Goal: Transaction & Acquisition: Purchase product/service

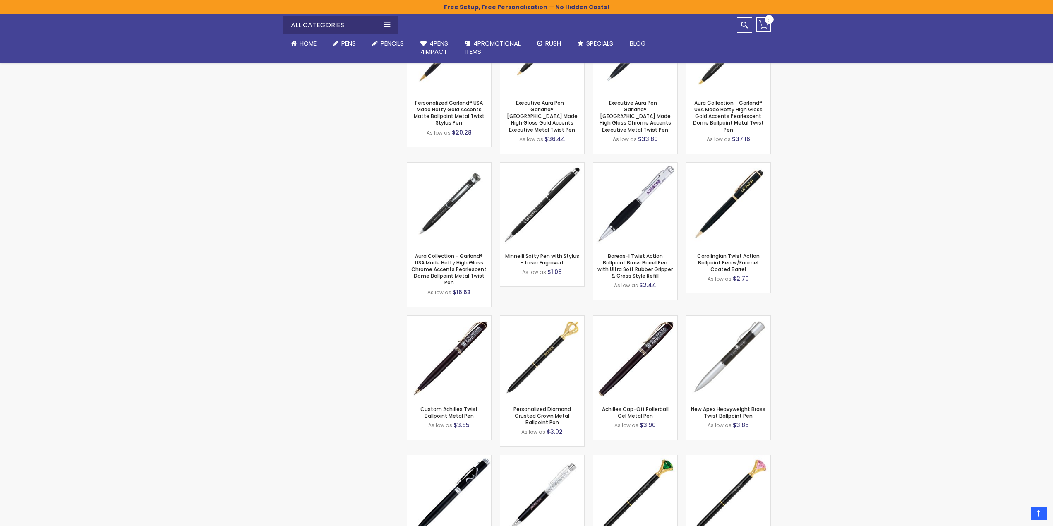
scroll to position [3642, 0]
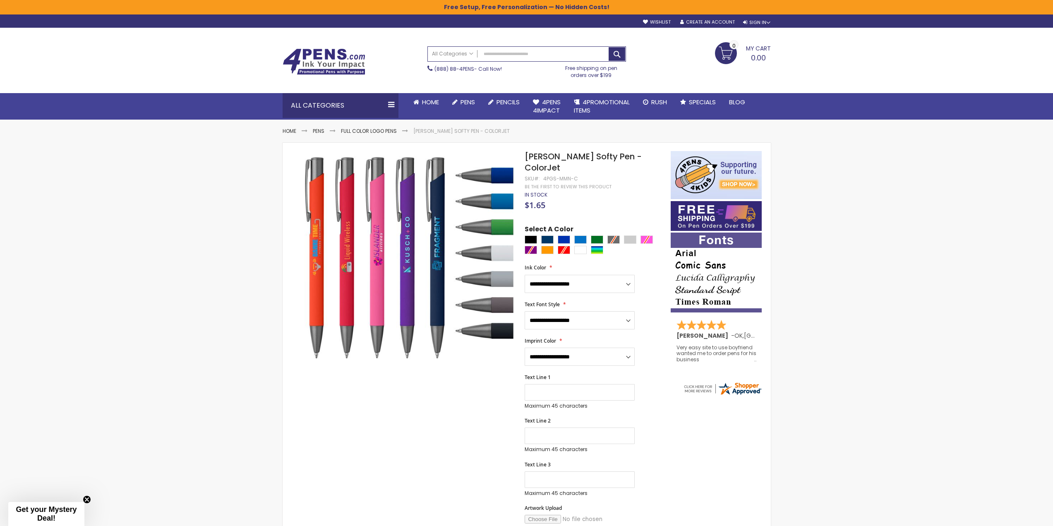
click at [167, 257] on div "Skip to Content sample Wishlist Sign Out Sign In Sign In Login Forgot Your Pass…" at bounding box center [526, 522] width 1053 height 1045
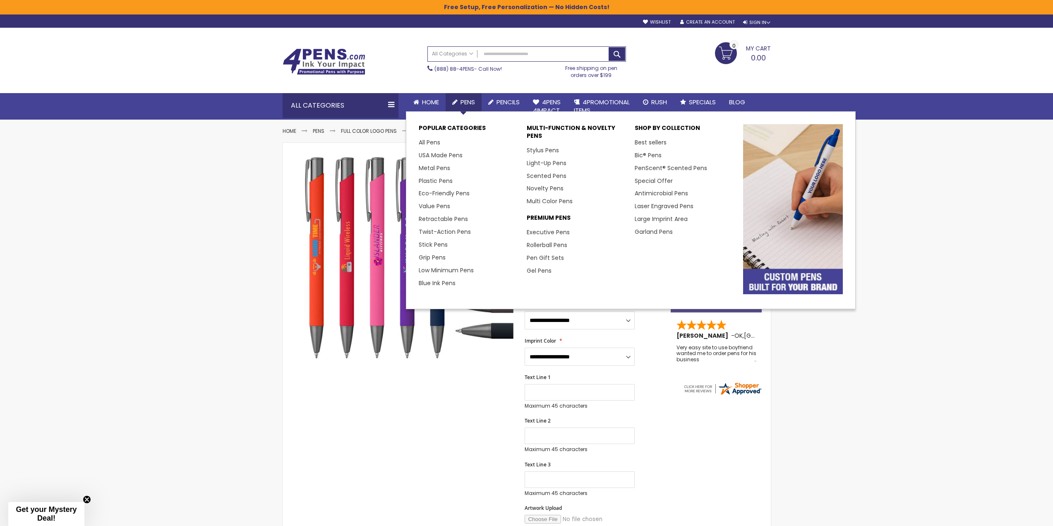
click at [478, 102] on link "Pens" at bounding box center [464, 102] width 36 height 18
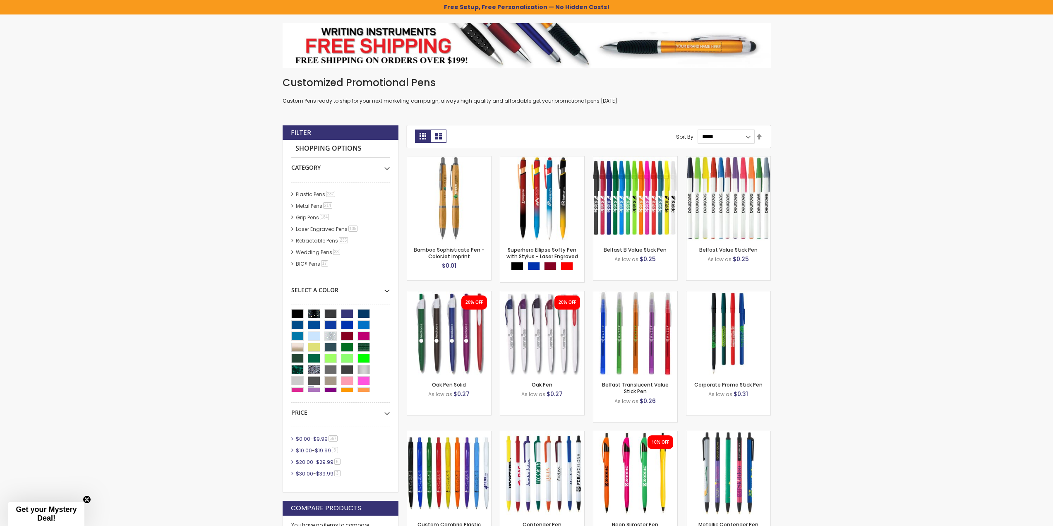
scroll to position [124, 0]
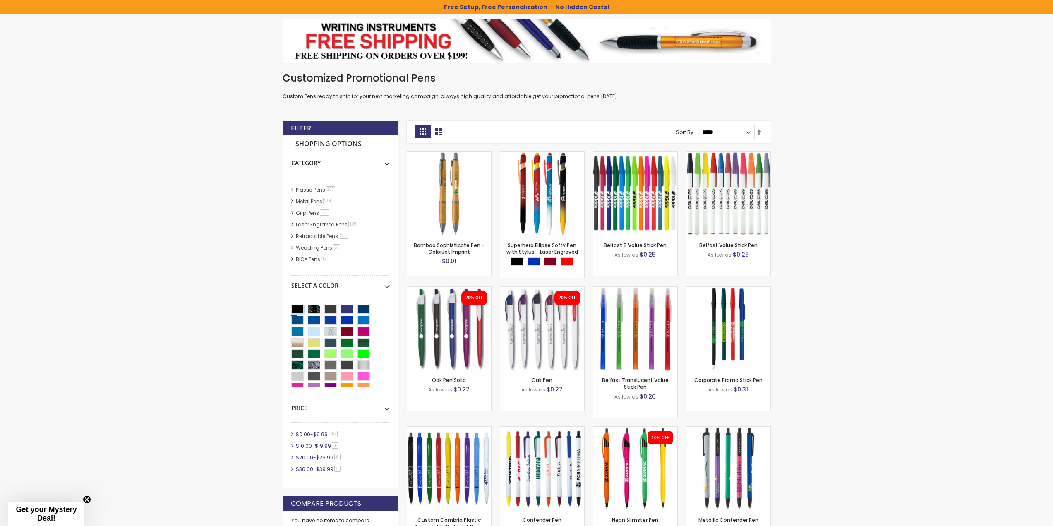
click at [293, 308] on div "Black" at bounding box center [297, 309] width 12 height 9
click at [302, 307] on div "Black" at bounding box center [297, 309] width 12 height 9
